Goal: Leave review/rating: Leave review/rating

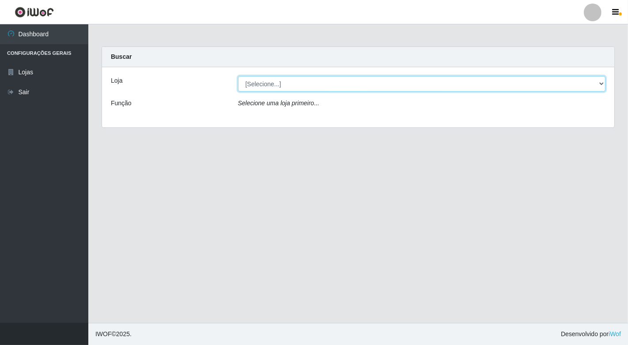
click at [480, 89] on select "[Selecione...] Nordestão - [GEOGRAPHIC_DATA]" at bounding box center [422, 83] width 368 height 15
select select "454"
click at [238, 76] on select "[Selecione...] Nordestão - [GEOGRAPHIC_DATA]" at bounding box center [422, 83] width 368 height 15
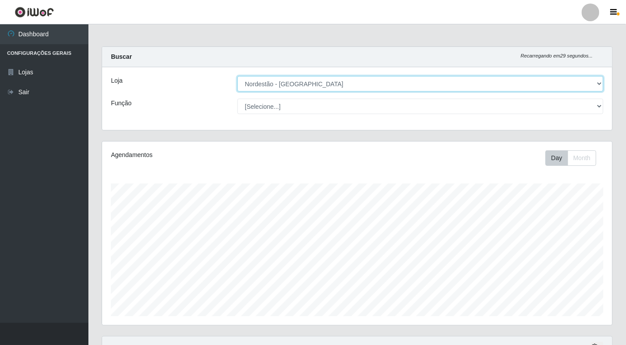
scroll to position [183, 510]
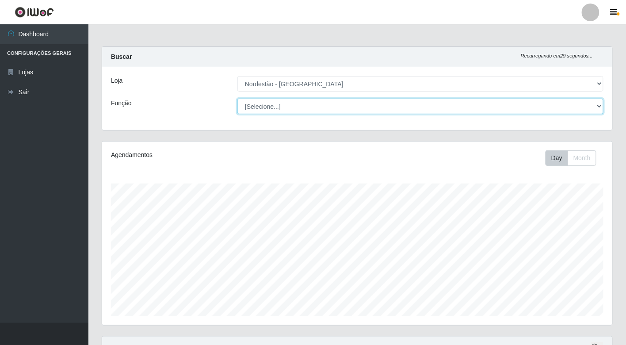
click at [399, 105] on select "[Selecione...] Balconista de Padaria Balconista de Padaria + Balconista de Pada…" at bounding box center [420, 106] width 366 height 15
select select "1"
click at [237, 99] on select "[Selecione...] Balconista de Padaria Balconista de Padaria + Balconista de Pada…" at bounding box center [420, 106] width 366 height 15
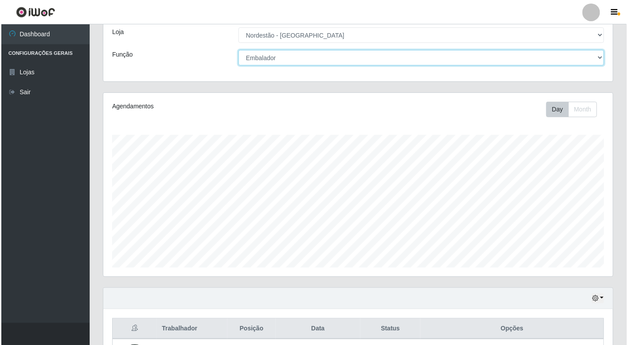
scroll to position [124, 0]
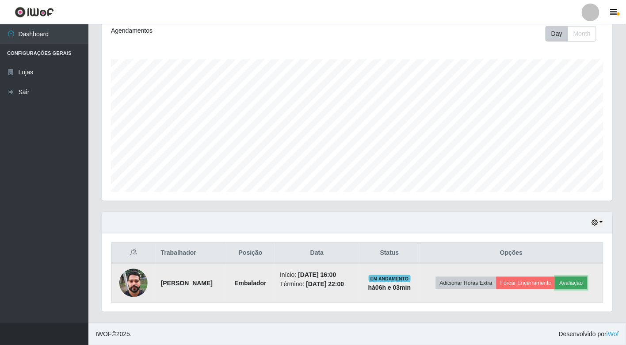
click at [586, 282] on button "Avaliação" at bounding box center [571, 283] width 31 height 12
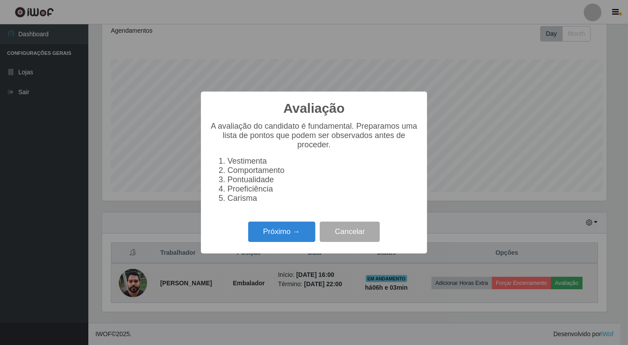
scroll to position [183, 505]
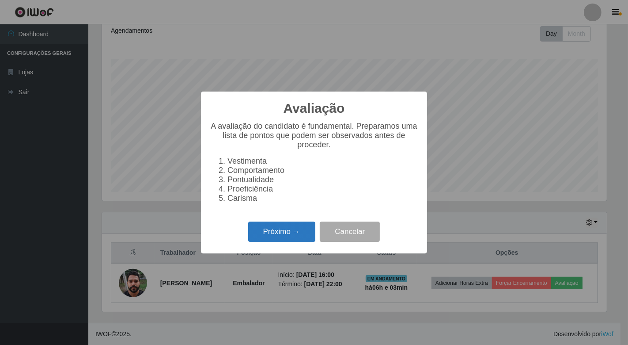
click at [275, 239] on button "Próximo →" at bounding box center [281, 231] width 67 height 21
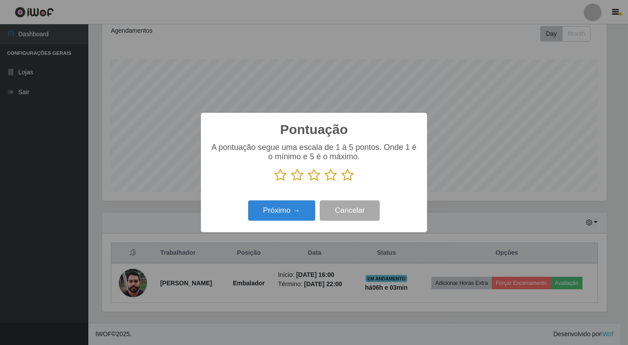
click at [346, 178] on icon at bounding box center [348, 174] width 12 height 13
click at [342, 182] on input "radio" at bounding box center [342, 182] width 0 height 0
click at [313, 205] on button "Próximo →" at bounding box center [281, 210] width 67 height 21
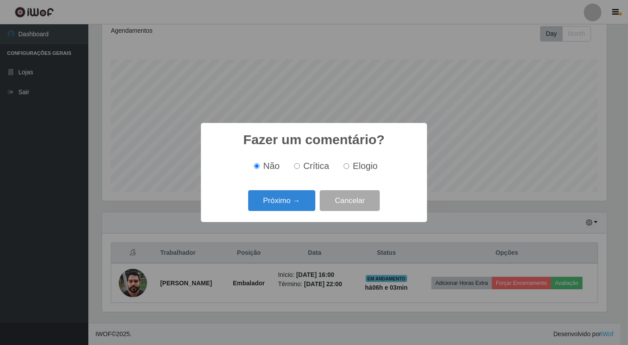
click at [347, 166] on input "Elogio" at bounding box center [347, 166] width 6 height 6
radio input "true"
click at [306, 197] on button "Próximo →" at bounding box center [281, 200] width 67 height 21
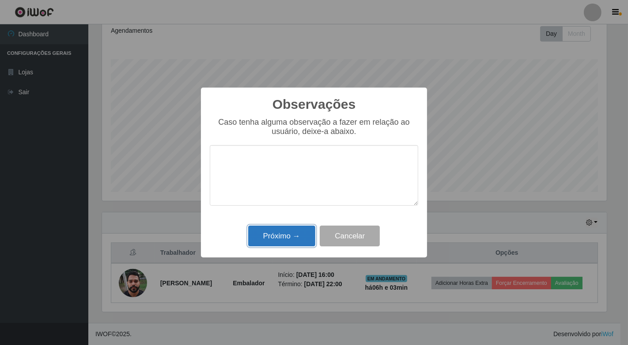
click at [304, 240] on button "Próximo →" at bounding box center [281, 235] width 67 height 21
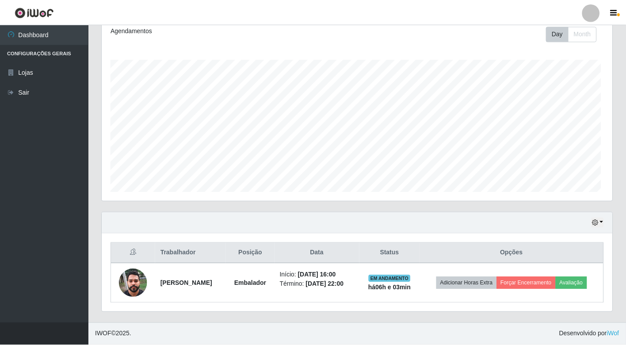
scroll to position [183, 510]
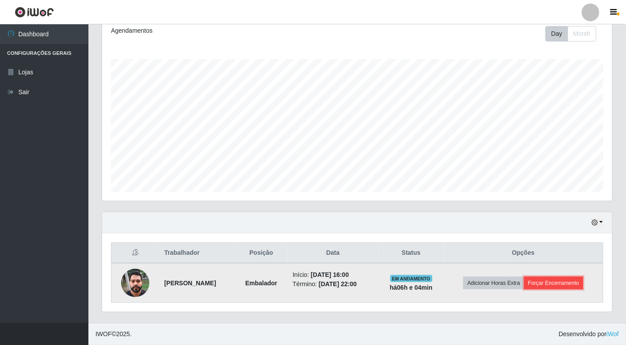
click at [549, 283] on button "Forçar Encerramento" at bounding box center [553, 283] width 59 height 12
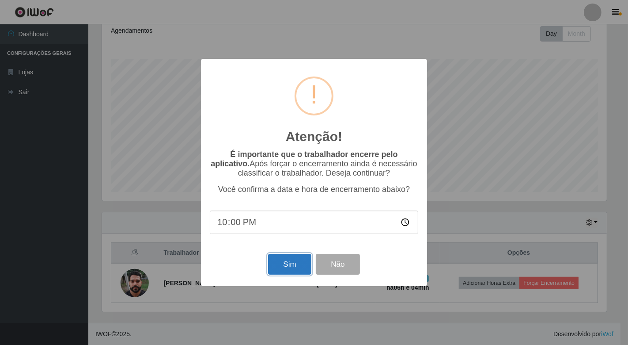
click at [288, 262] on button "Sim" at bounding box center [289, 264] width 43 height 21
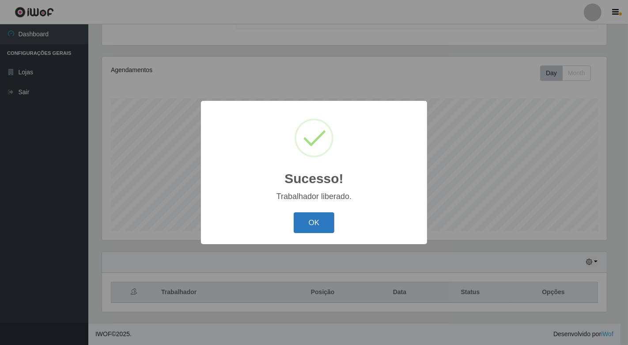
click at [323, 230] on button "OK" at bounding box center [314, 222] width 41 height 21
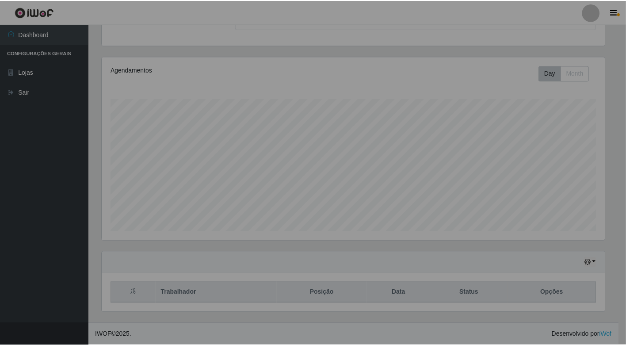
scroll to position [183, 510]
